Goal: Navigation & Orientation: Understand site structure

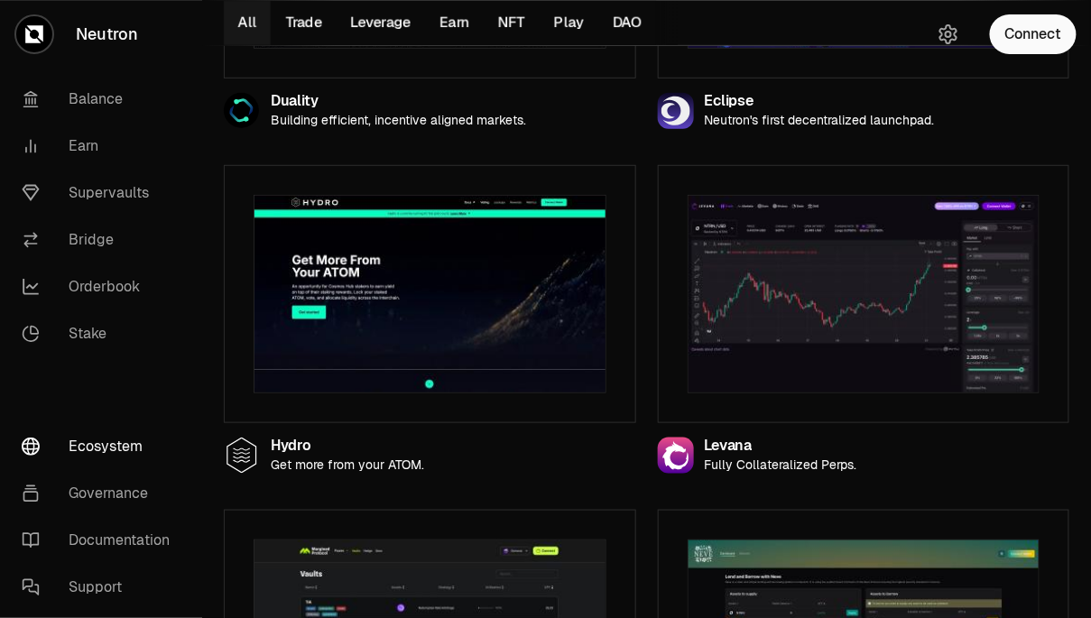
scroll to position [2147, 0]
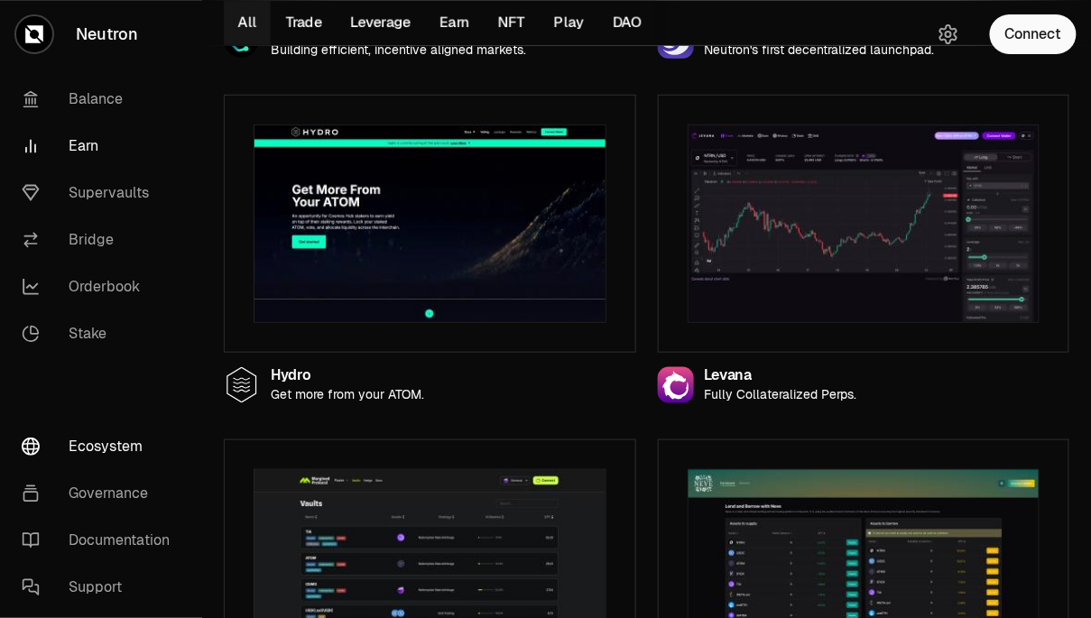
click at [98, 143] on link "Earn" at bounding box center [101, 146] width 188 height 47
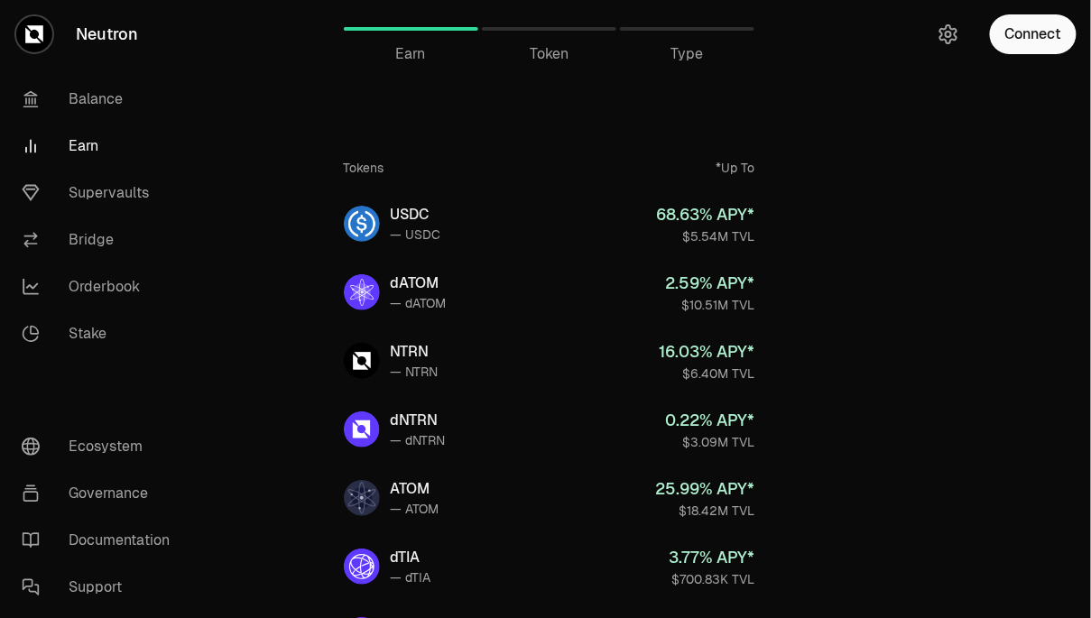
click at [540, 60] on span "Token" at bounding box center [549, 54] width 39 height 22
click at [550, 51] on span "Token" at bounding box center [549, 54] width 39 height 22
click at [126, 194] on link "Supervaults" at bounding box center [101, 193] width 188 height 47
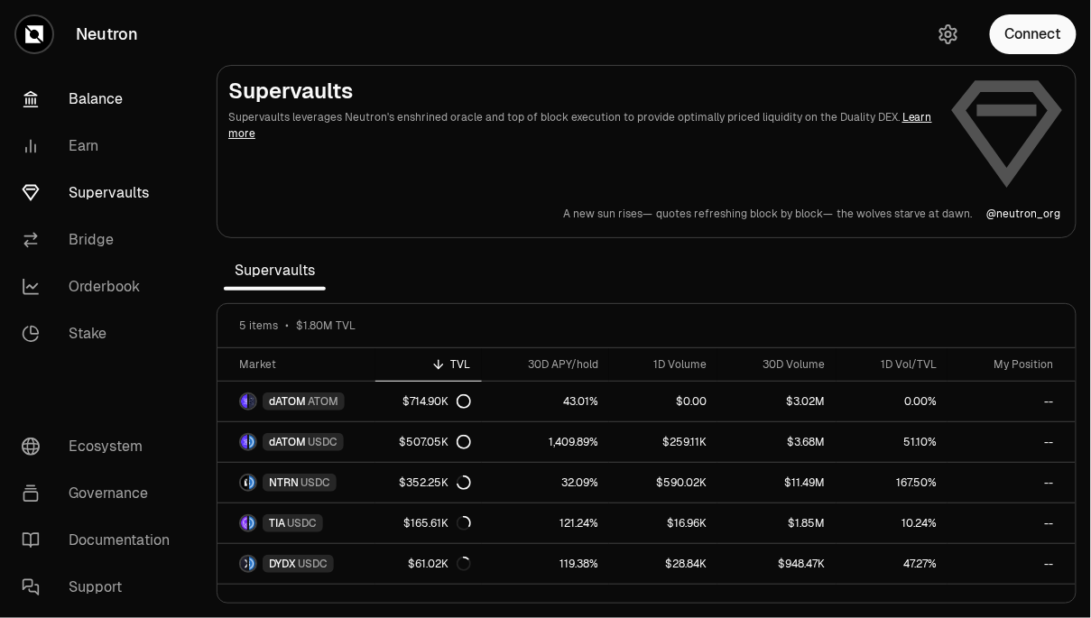
click at [97, 102] on link "Balance" at bounding box center [101, 99] width 188 height 47
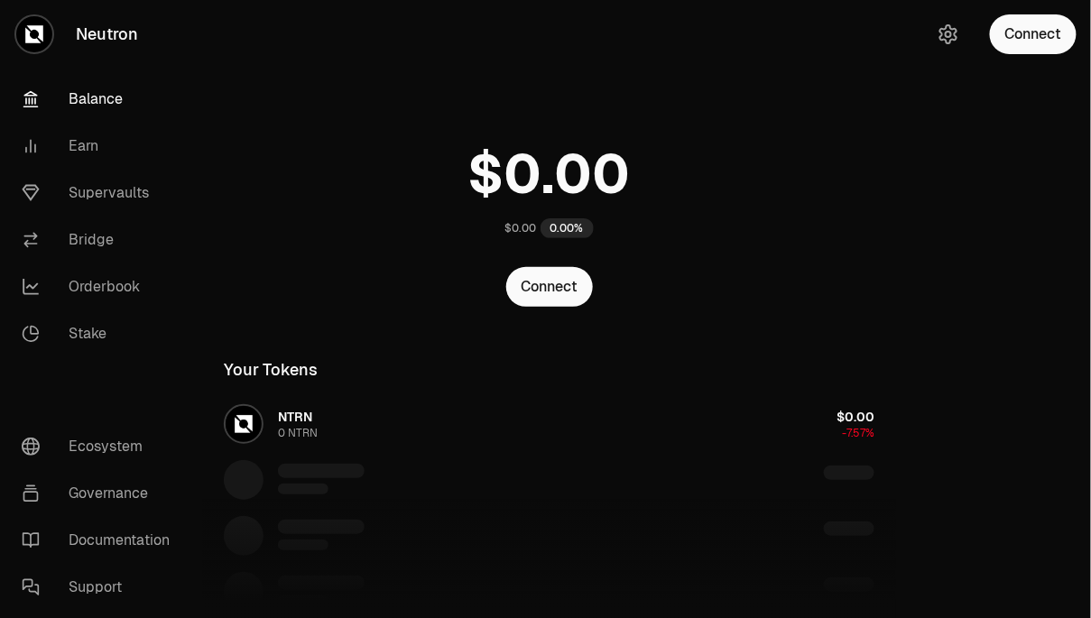
click at [288, 412] on div "NTRN 0 NTRN $0.00 -7.57%" at bounding box center [549, 536] width 694 height 278
